Goal: Task Accomplishment & Management: Manage account settings

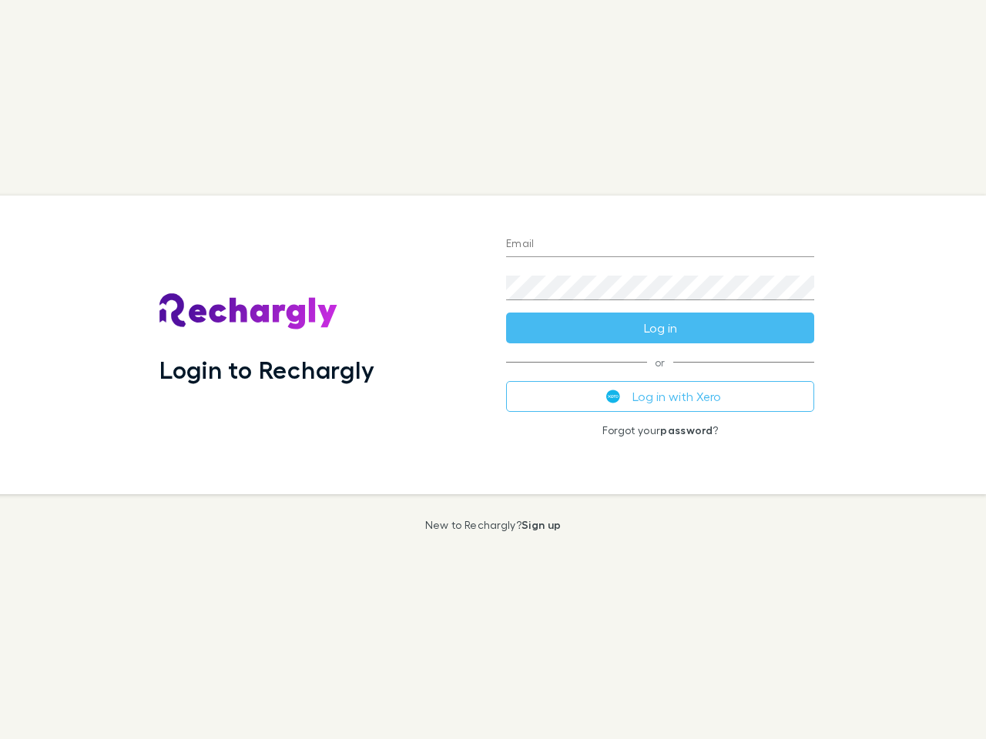
click at [493, 370] on div "Login to Rechargly" at bounding box center [320, 345] width 346 height 299
click at [660, 245] on input "Email" at bounding box center [660, 245] width 308 height 25
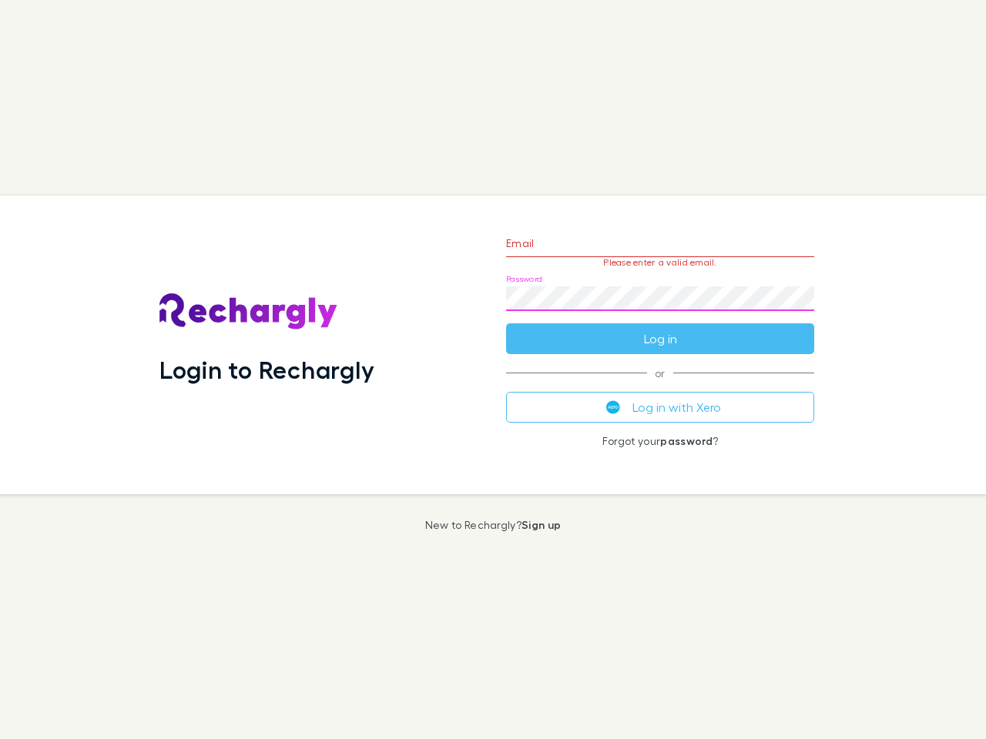
click at [660, 328] on form "Email Please enter a valid email. Password Log in" at bounding box center [660, 287] width 308 height 134
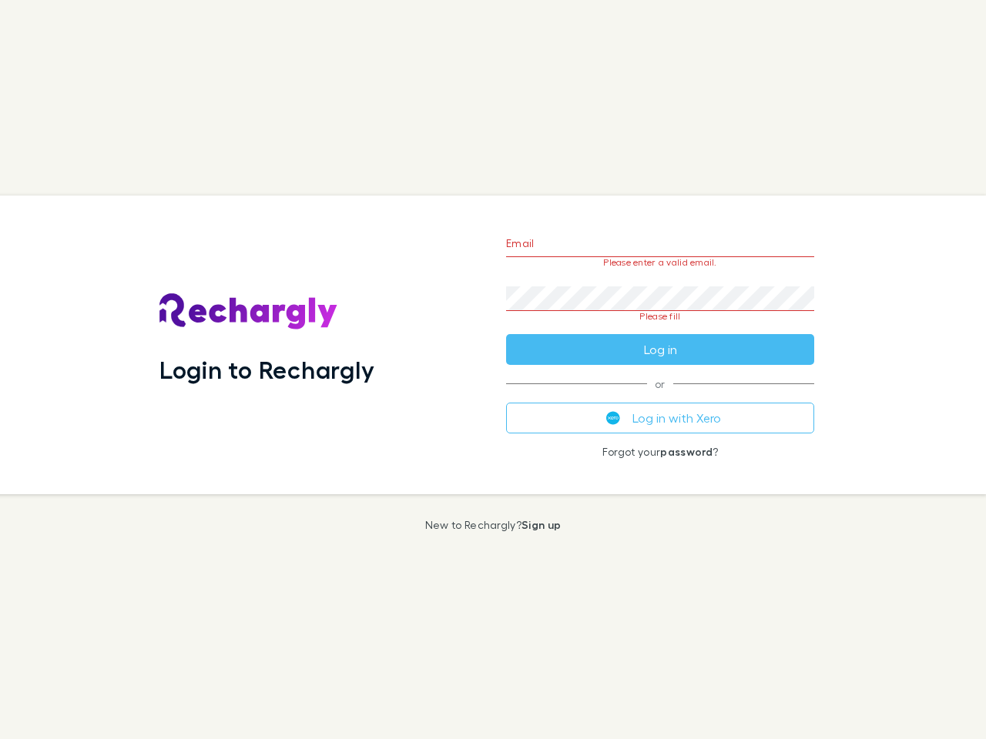
click at [660, 397] on div "Email Please enter a valid email. Password Please fill Log in or Log in with Xe…" at bounding box center [660, 345] width 333 height 299
